Goal: Task Accomplishment & Management: Use online tool/utility

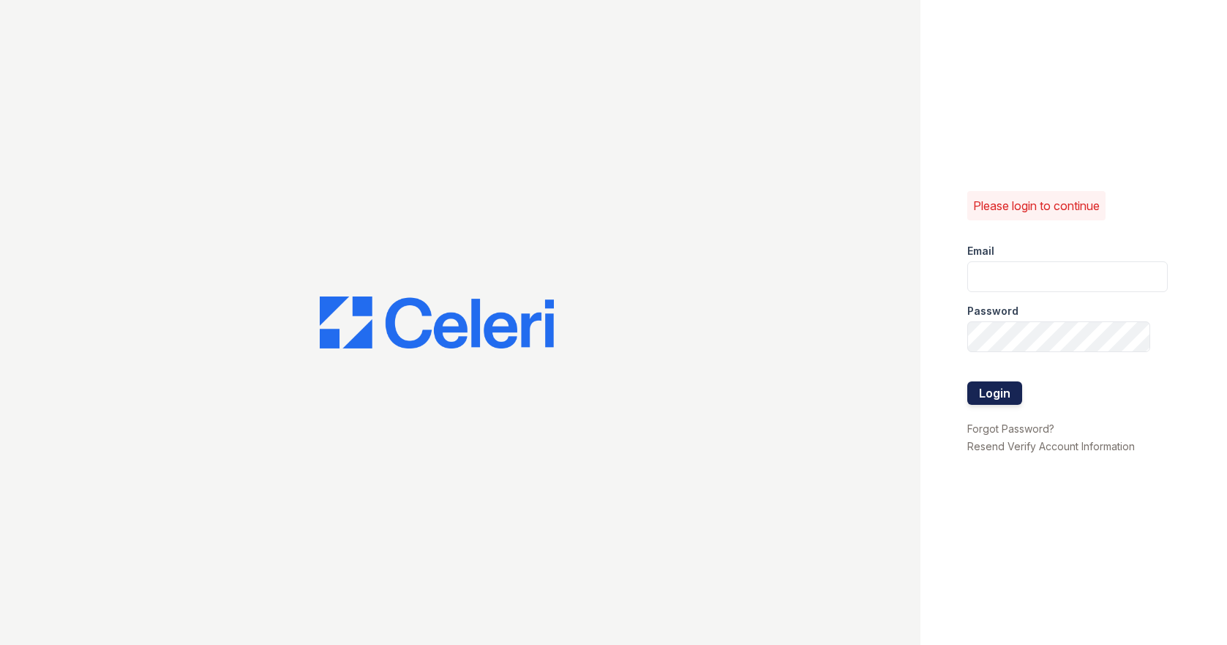
type input "[EMAIL_ADDRESS][DOMAIN_NAME]"
click at [992, 392] on button "Login" at bounding box center [994, 392] width 55 height 23
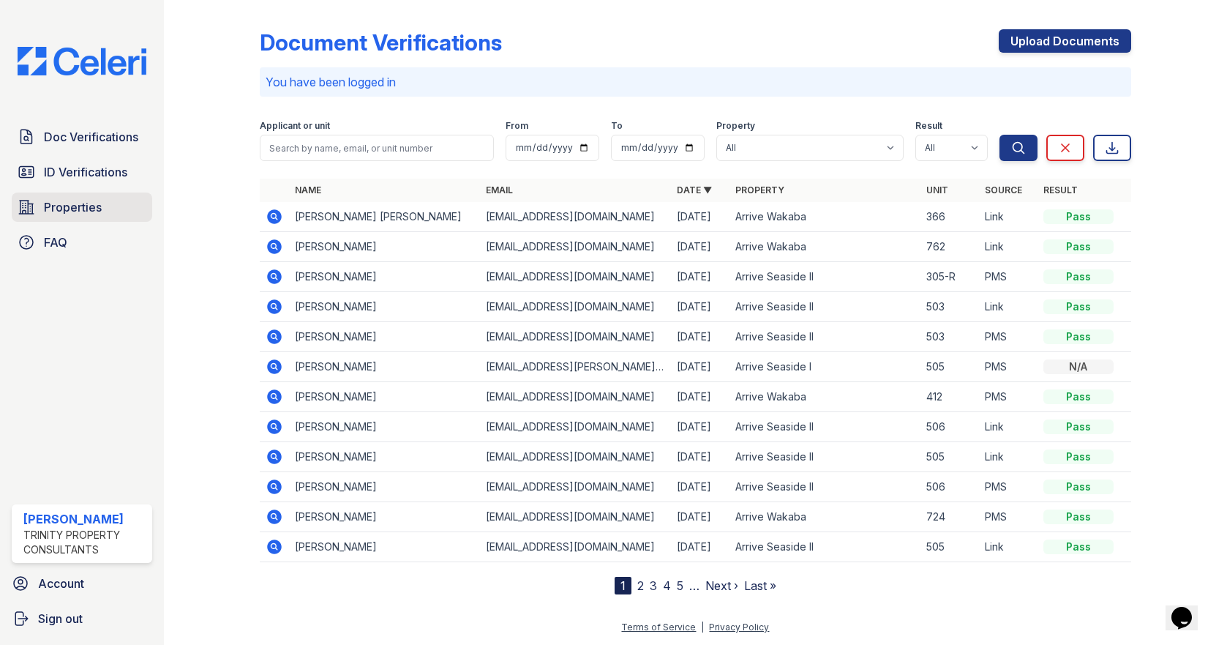
click at [63, 215] on span "Properties" at bounding box center [73, 207] width 58 height 18
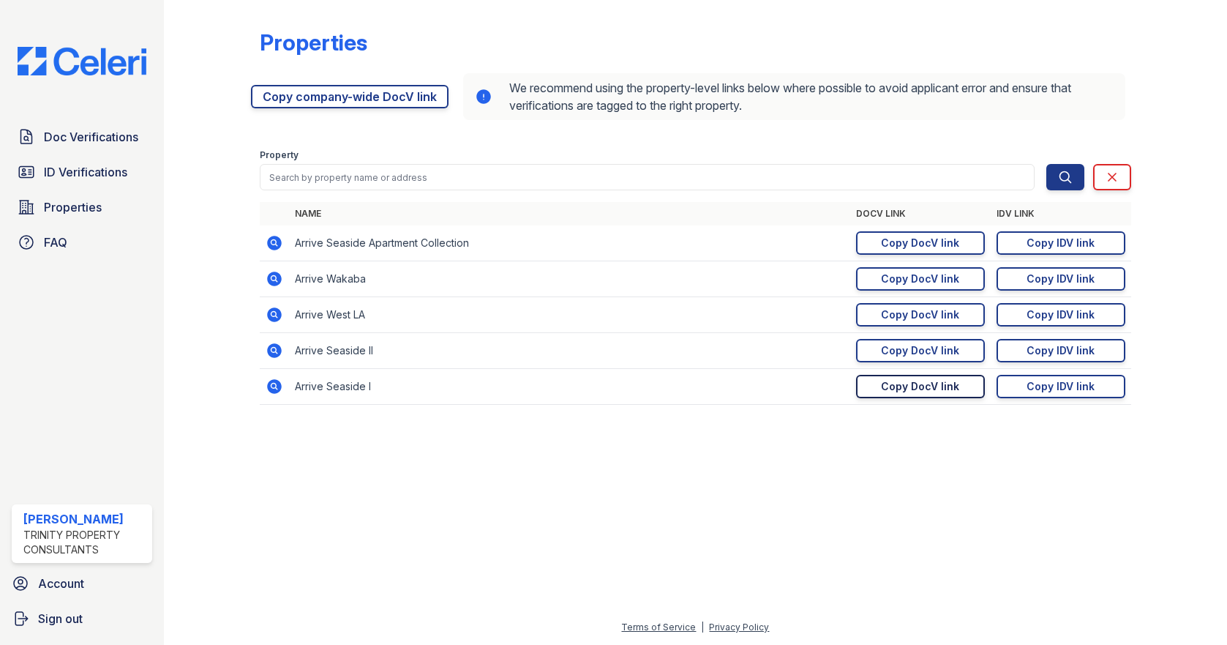
click at [885, 393] on div "Copy DocV link" at bounding box center [920, 386] width 78 height 15
